Goal: Task Accomplishment & Management: Check status

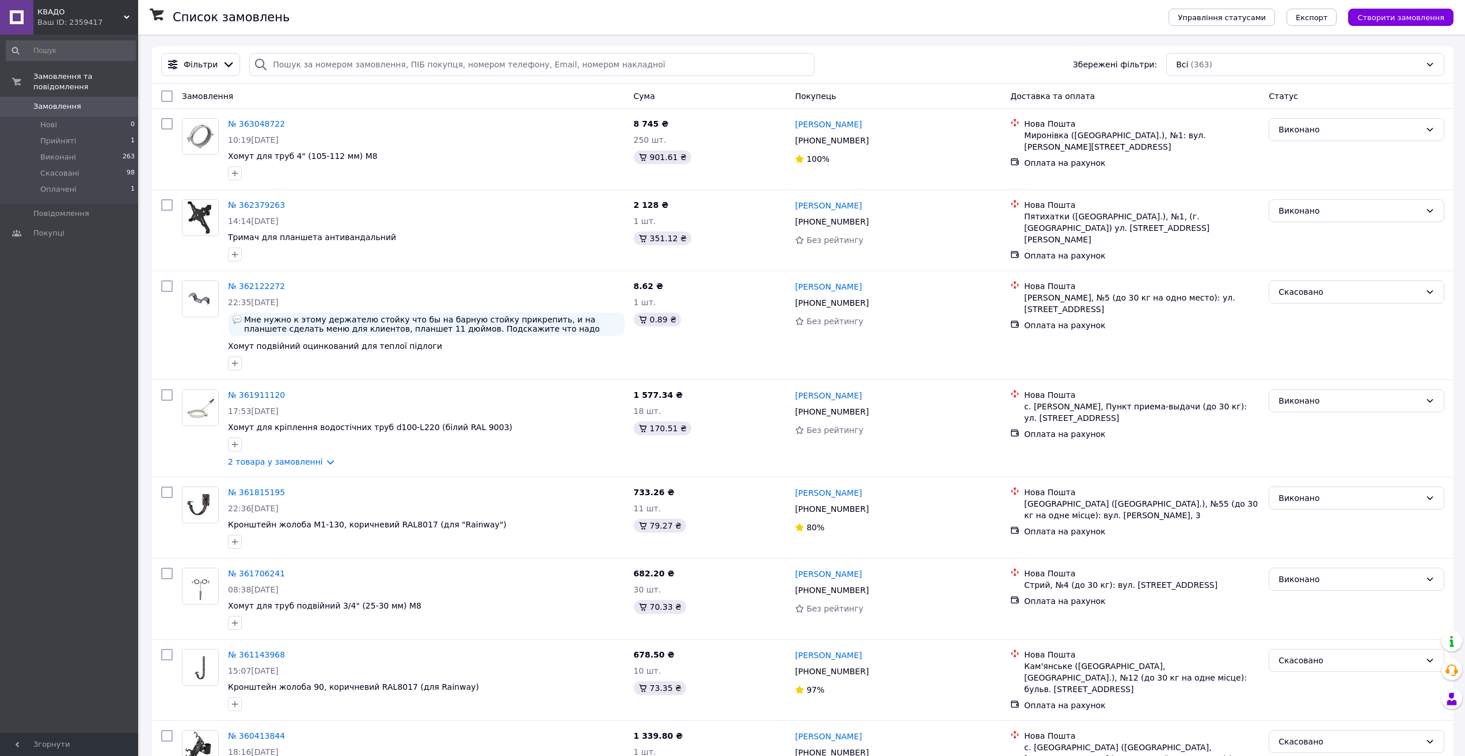
click at [69, 101] on span "Замовлення" at bounding box center [57, 106] width 48 height 10
click at [63, 101] on span "Замовлення" at bounding box center [57, 106] width 48 height 10
click at [71, 101] on span "Замовлення" at bounding box center [57, 106] width 48 height 10
